Goal: Find specific page/section: Find specific page/section

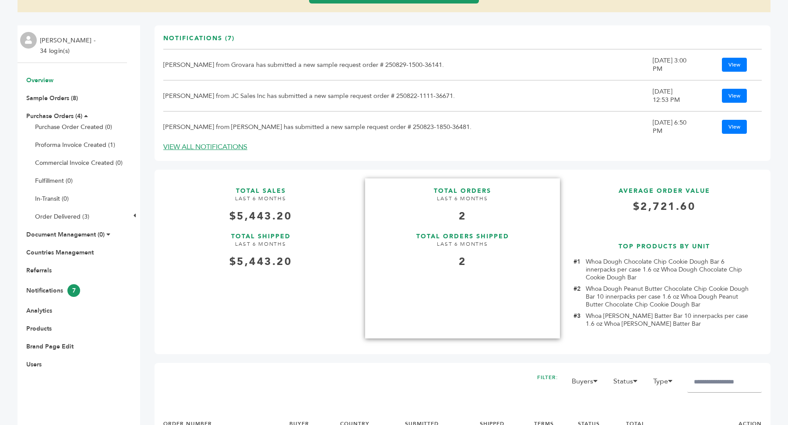
scroll to position [286, 0]
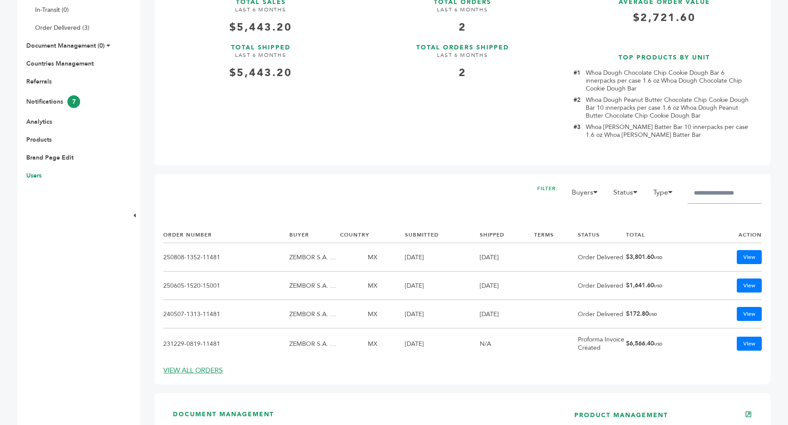
click at [34, 172] on link "Users" at bounding box center [33, 176] width 15 height 8
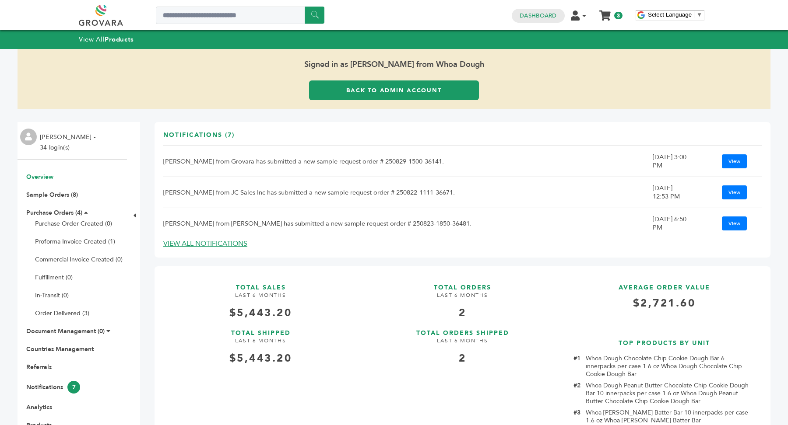
click at [436, 89] on link "Back to Admin Account" at bounding box center [394, 91] width 170 height 20
